Goal: Use online tool/utility: Use online tool/utility

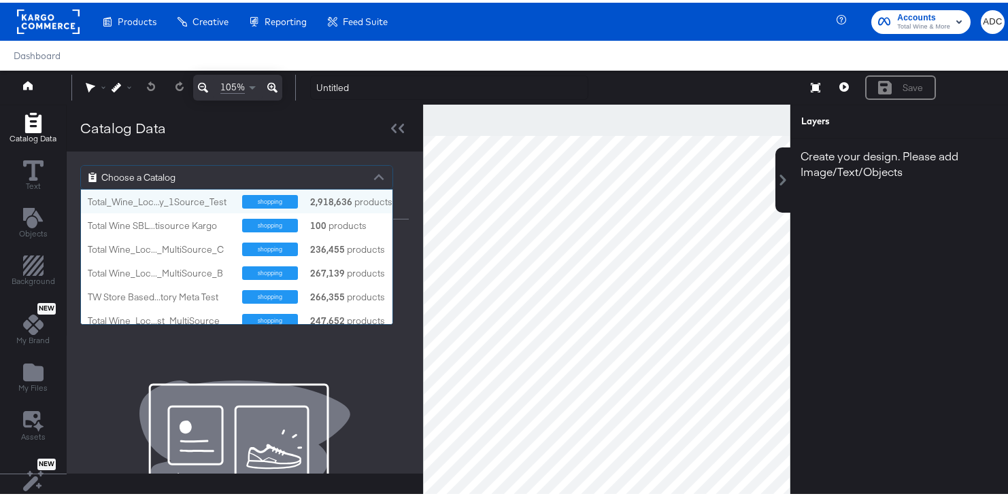
click at [137, 175] on span "Choose a Catalog" at bounding box center [138, 174] width 74 height 23
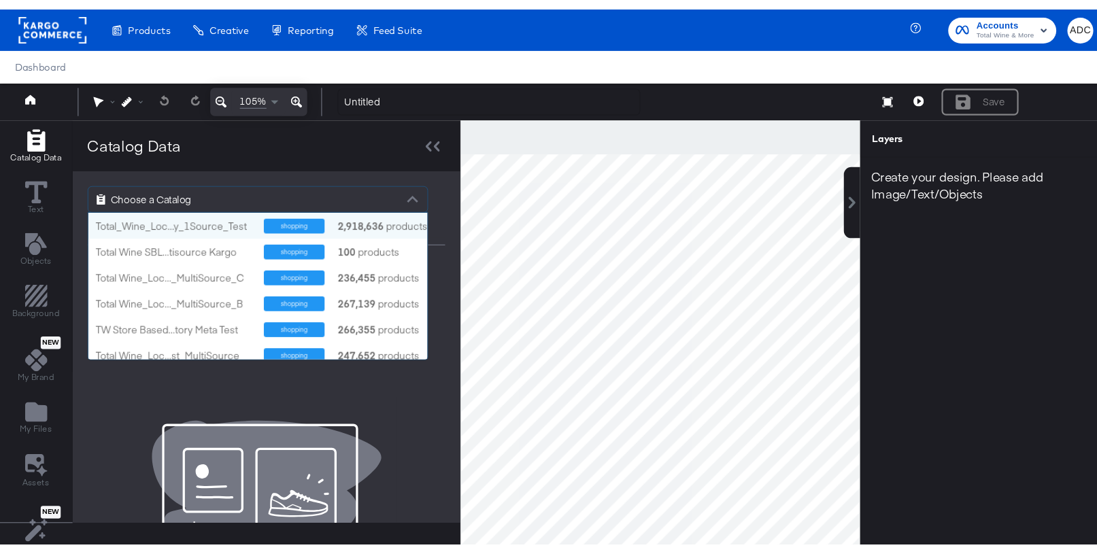
scroll to position [124, 301]
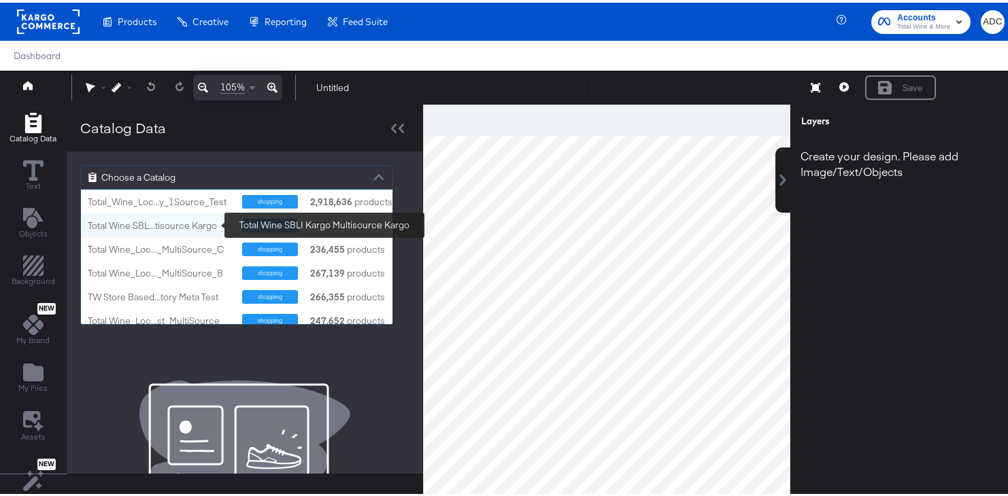
click at [118, 217] on div "Total Wine SBL...tisource Kargo" at bounding box center [160, 223] width 144 height 13
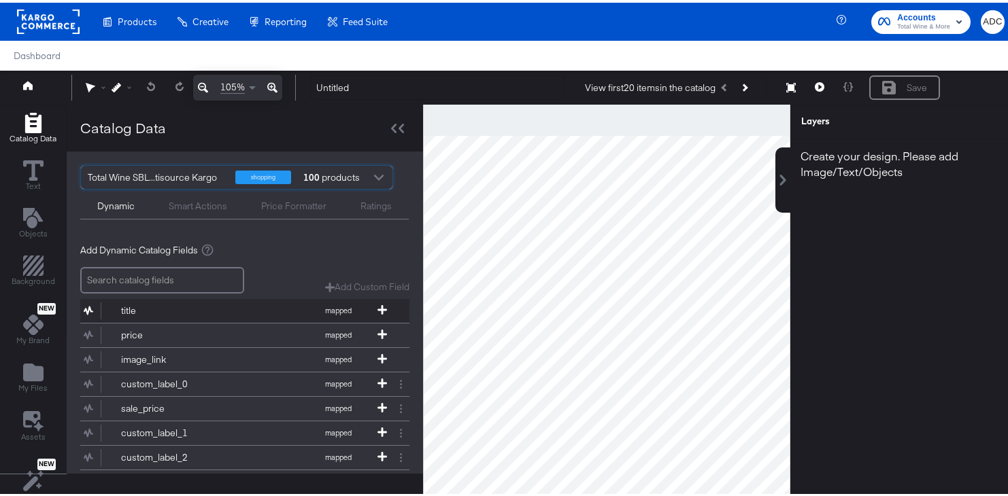
click at [171, 313] on div "title" at bounding box center [170, 308] width 99 height 13
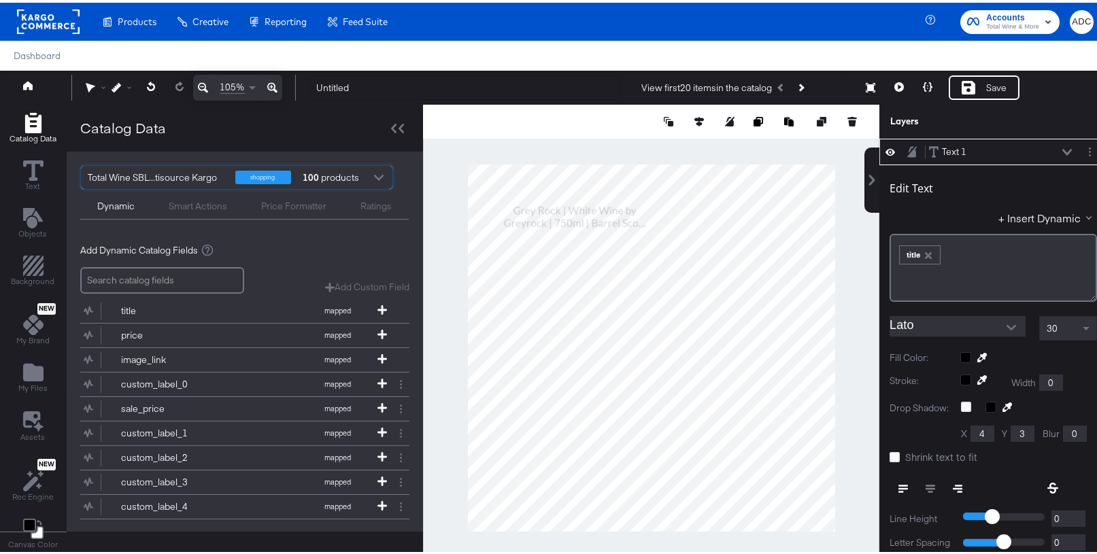
click at [1001, 321] on button "Open" at bounding box center [1011, 325] width 20 height 20
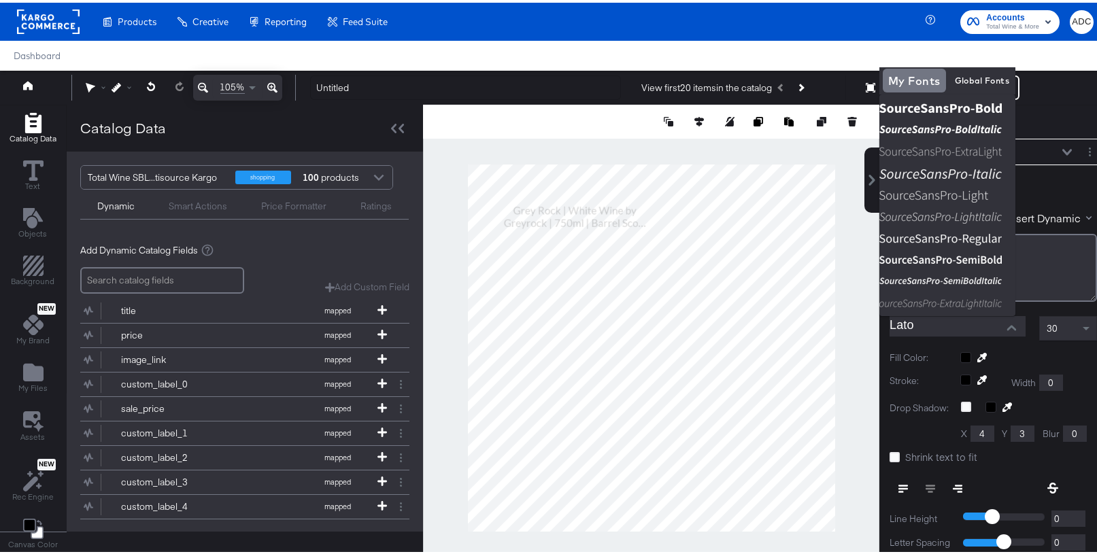
scroll to position [0, 0]
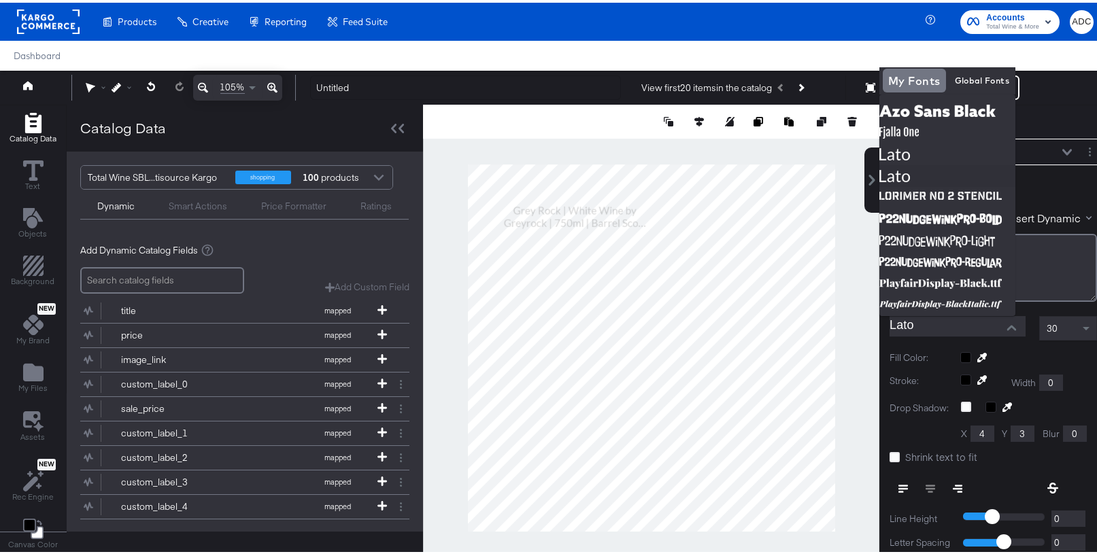
click at [1017, 78] on div "Untitled View first 20 items in the catalog Failed to load text entry Save Fail…" at bounding box center [696, 85] width 794 height 26
